Goal: Check status: Check status

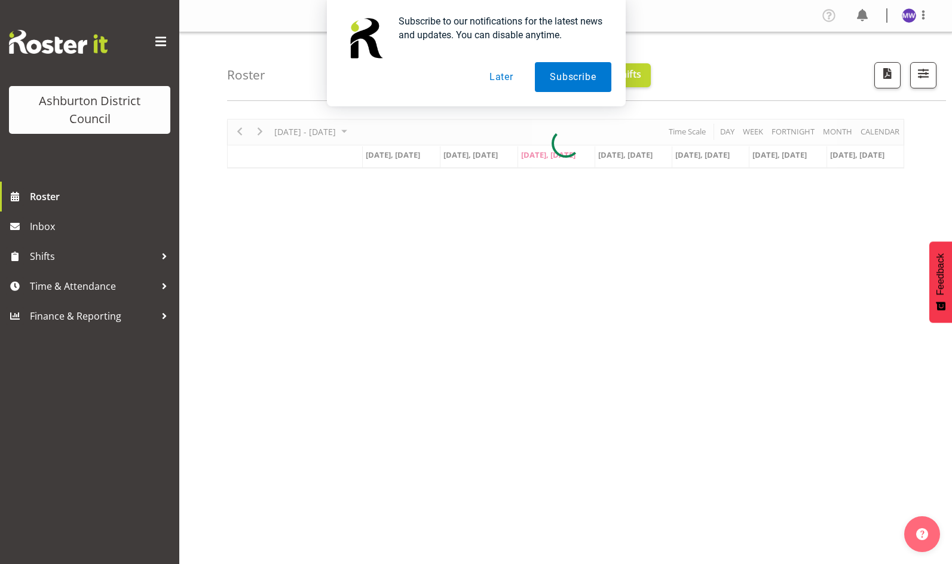
click at [495, 74] on button "Later" at bounding box center [502, 77] width 54 height 30
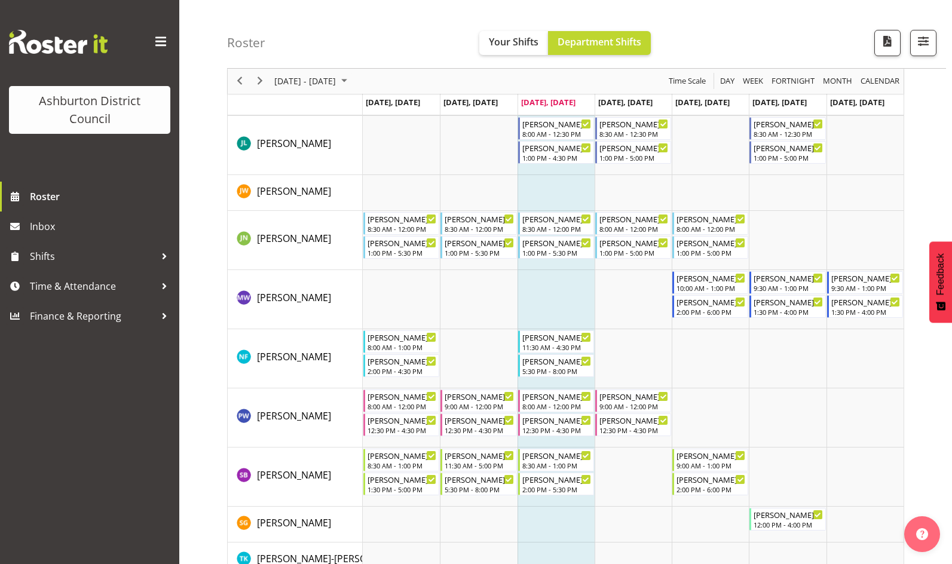
scroll to position [777, 0]
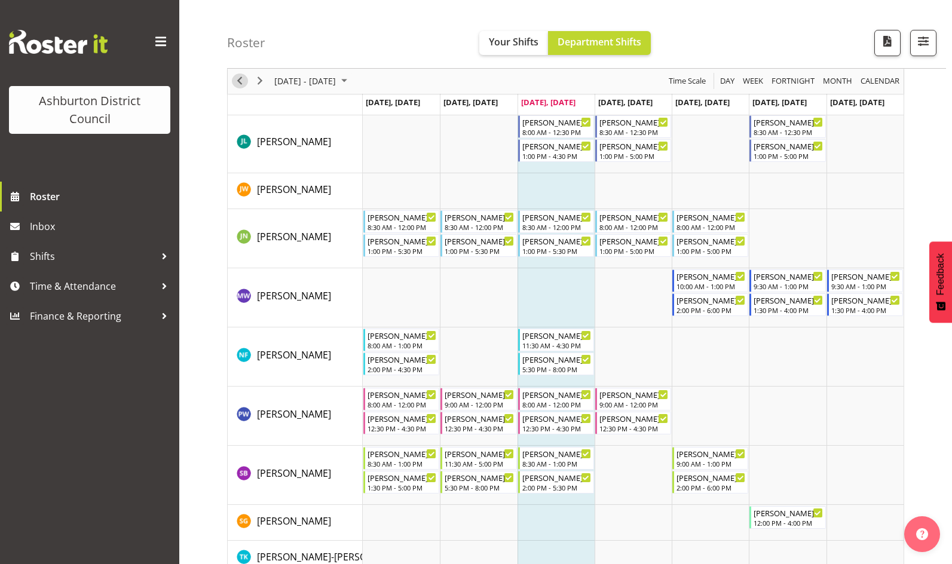
click at [244, 85] on span "Previous" at bounding box center [239, 81] width 14 height 15
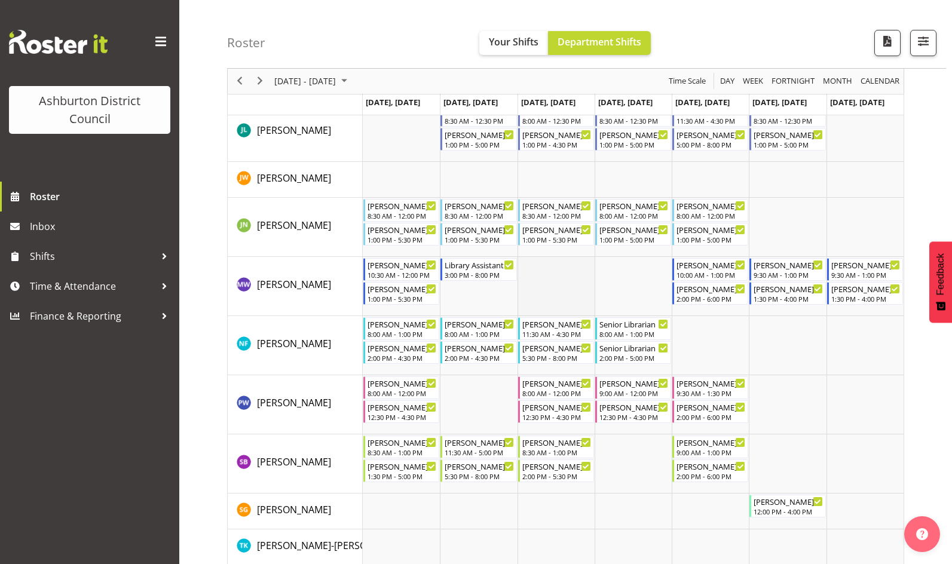
scroll to position [776, 0]
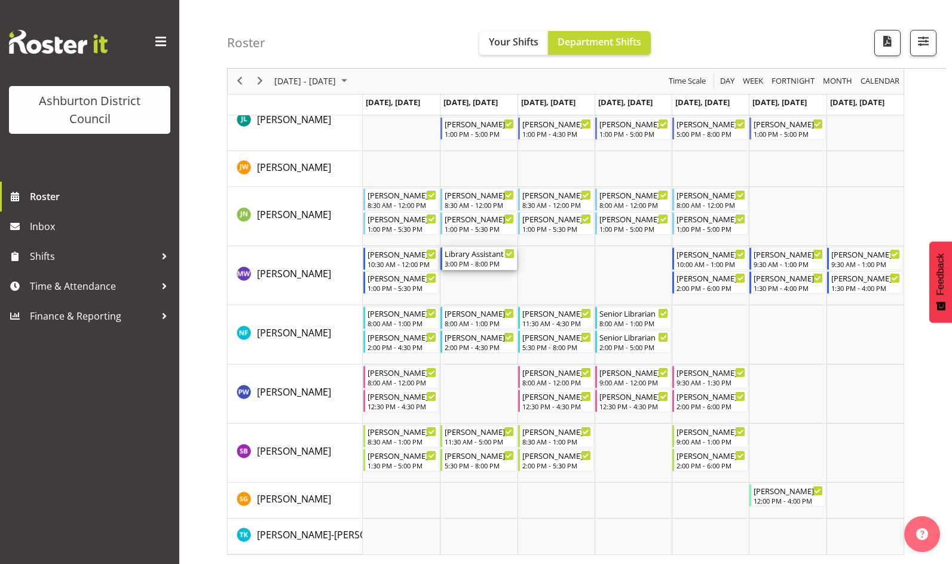
click at [488, 263] on div "3:00 PM - 8:00 PM" at bounding box center [479, 264] width 69 height 10
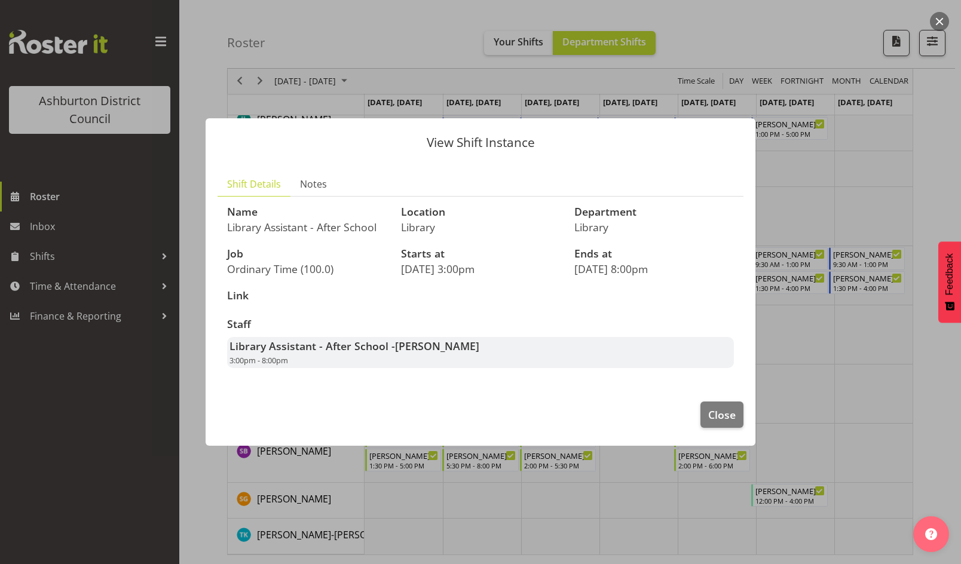
click at [810, 331] on div at bounding box center [480, 282] width 961 height 564
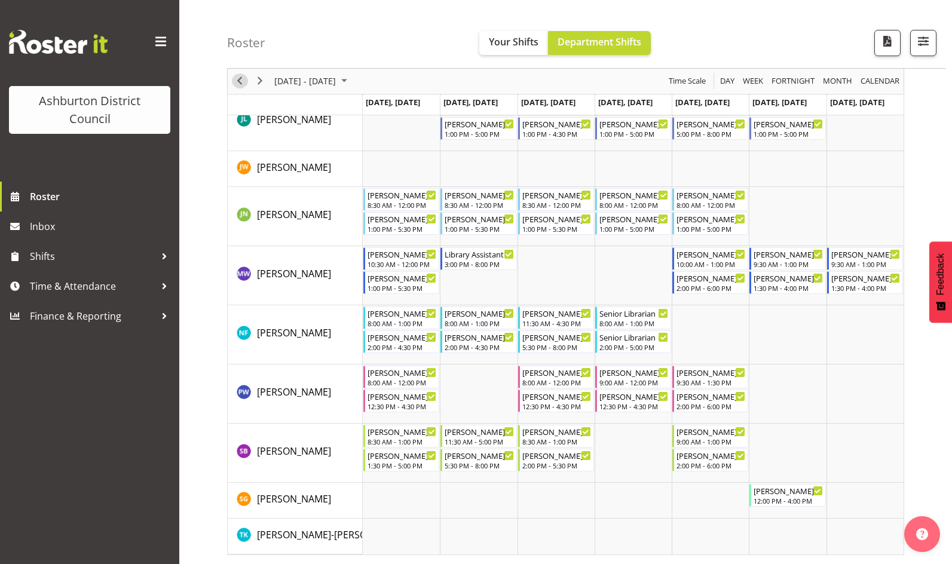
click at [241, 81] on span "Previous" at bounding box center [239, 81] width 14 height 15
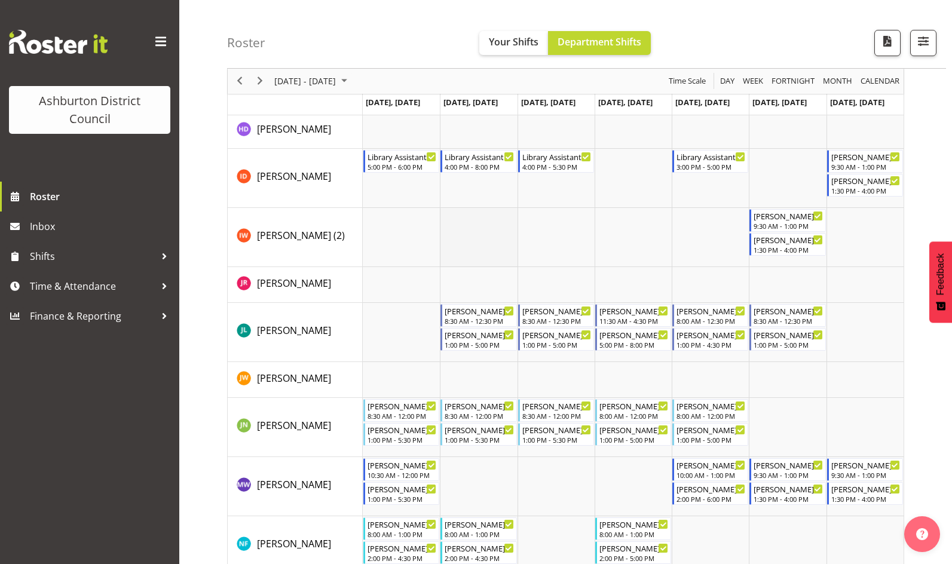
scroll to position [579, 0]
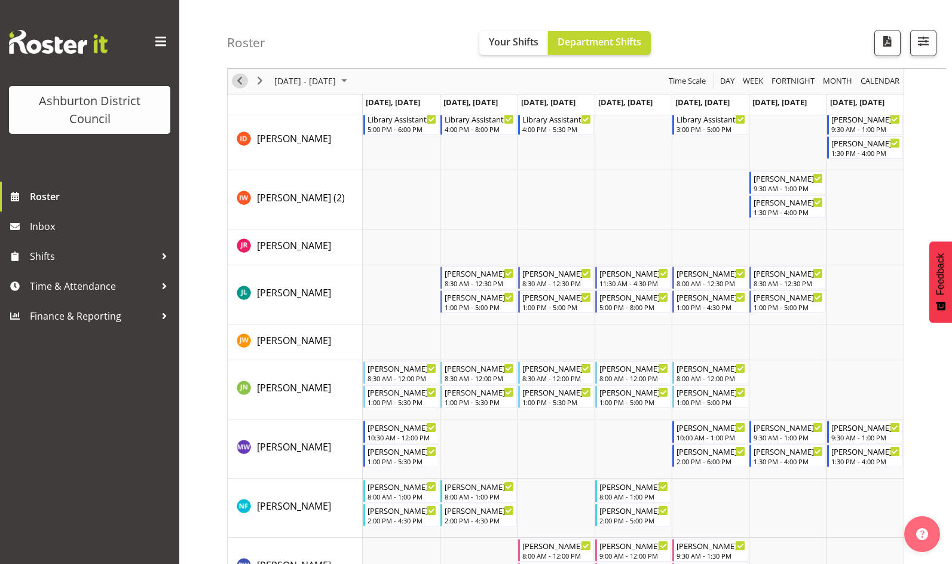
click at [240, 82] on span "Previous" at bounding box center [239, 81] width 14 height 15
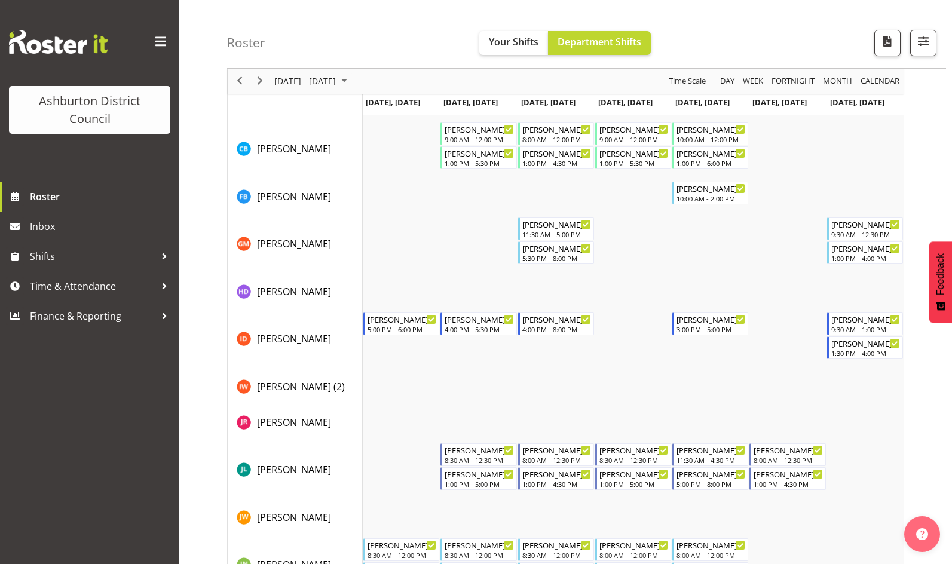
scroll to position [543, 0]
